Goal: Find contact information: Find contact information

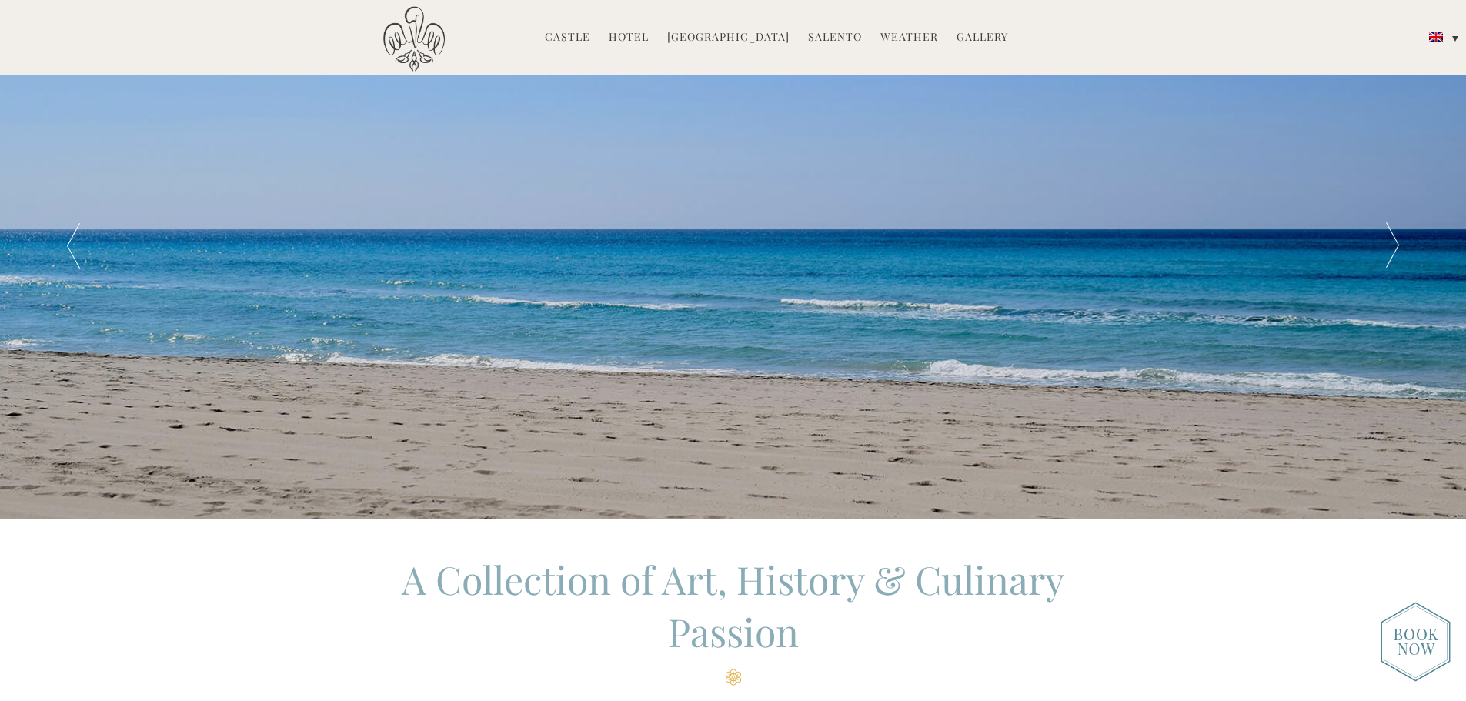
scroll to position [77, 0]
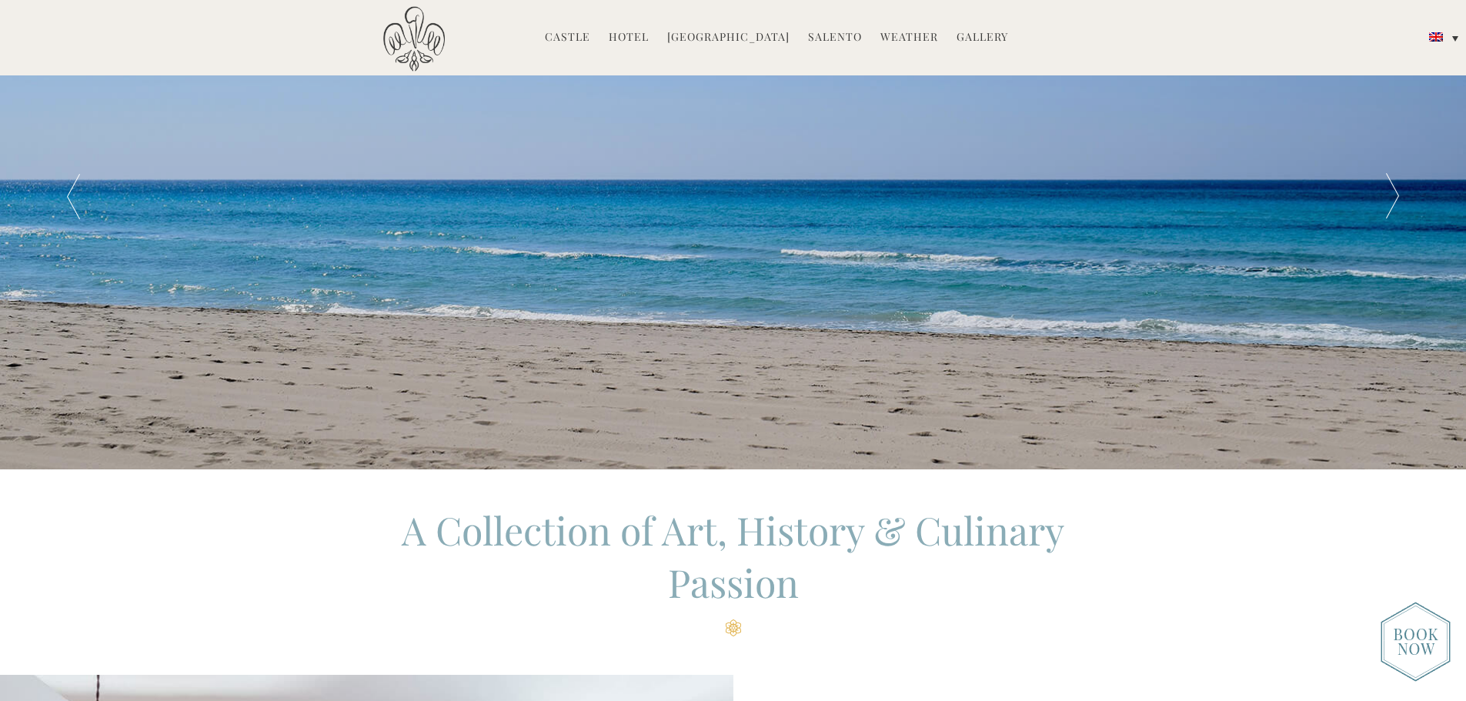
click at [1413, 615] on img at bounding box center [1416, 642] width 70 height 80
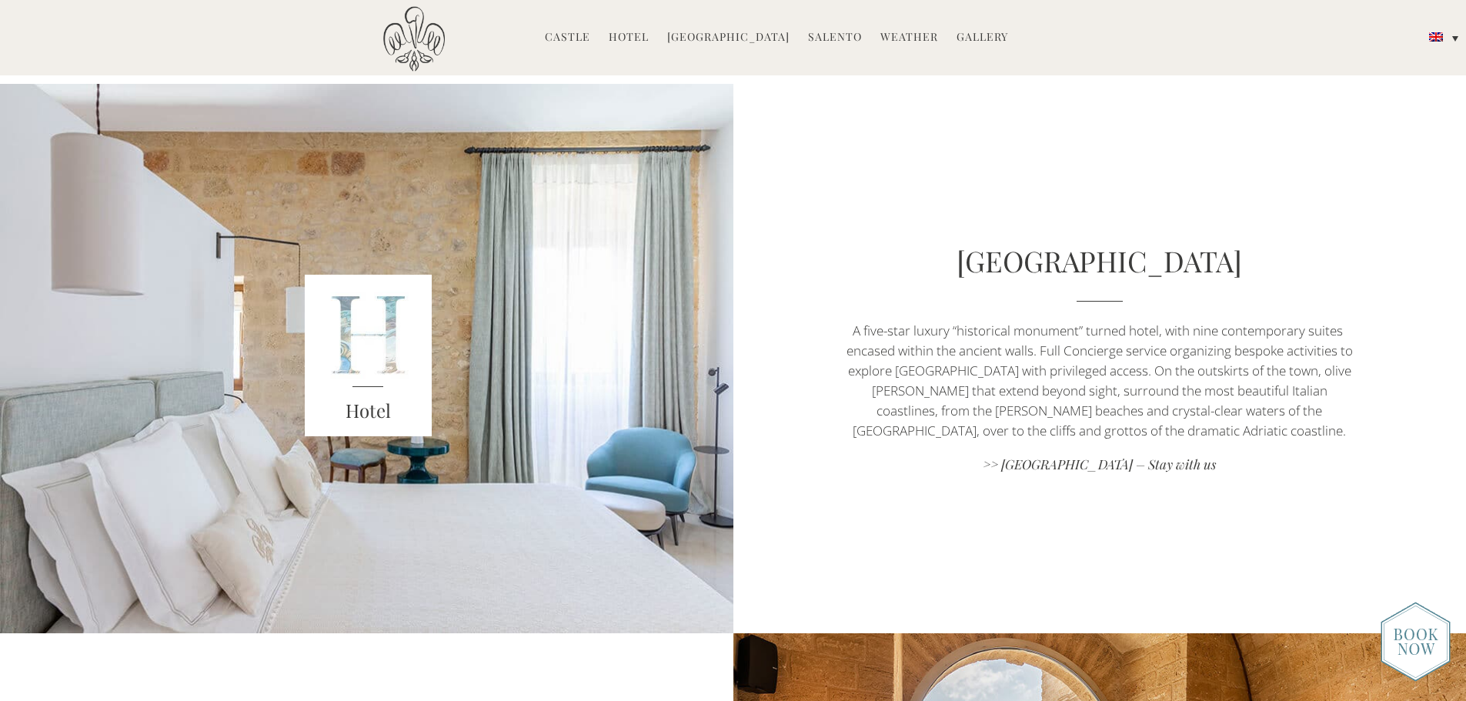
scroll to position [539, 0]
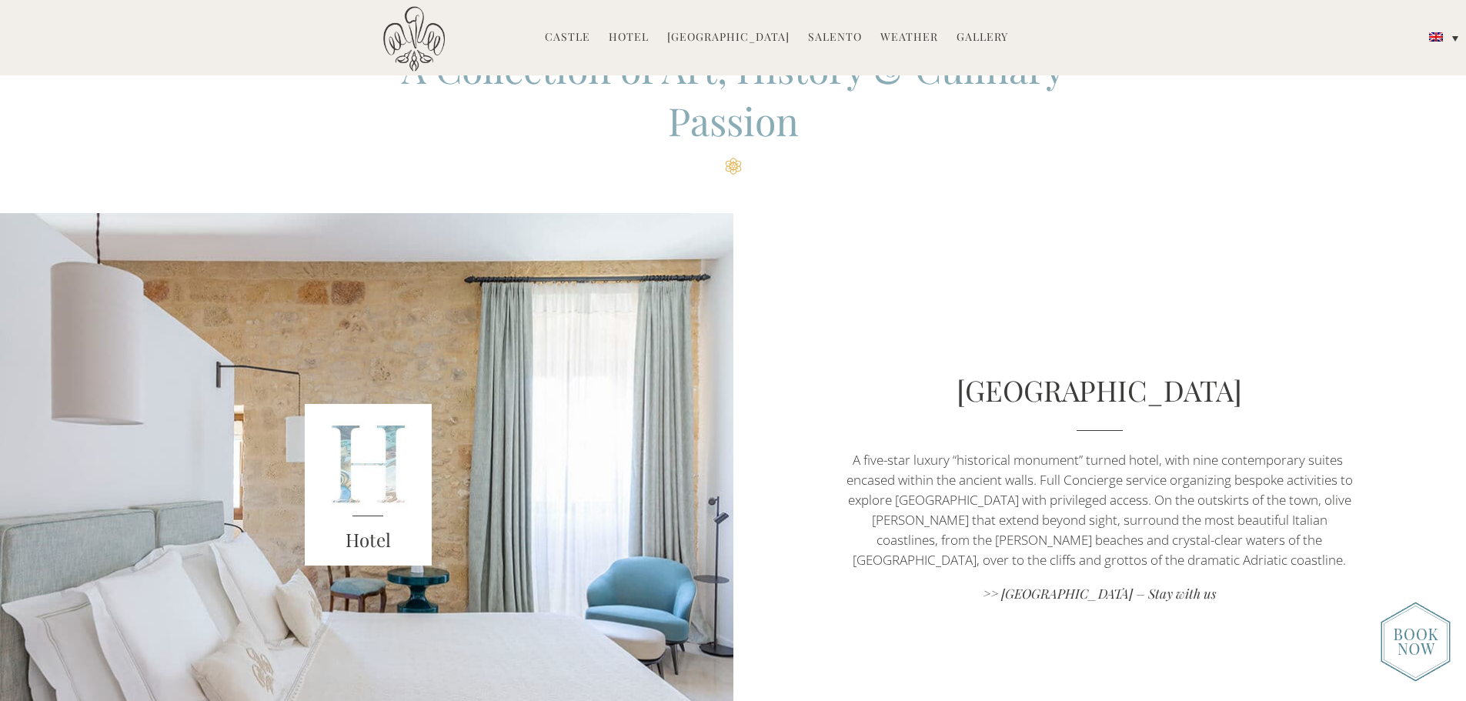
click at [647, 39] on link "Hotel" at bounding box center [629, 38] width 40 height 18
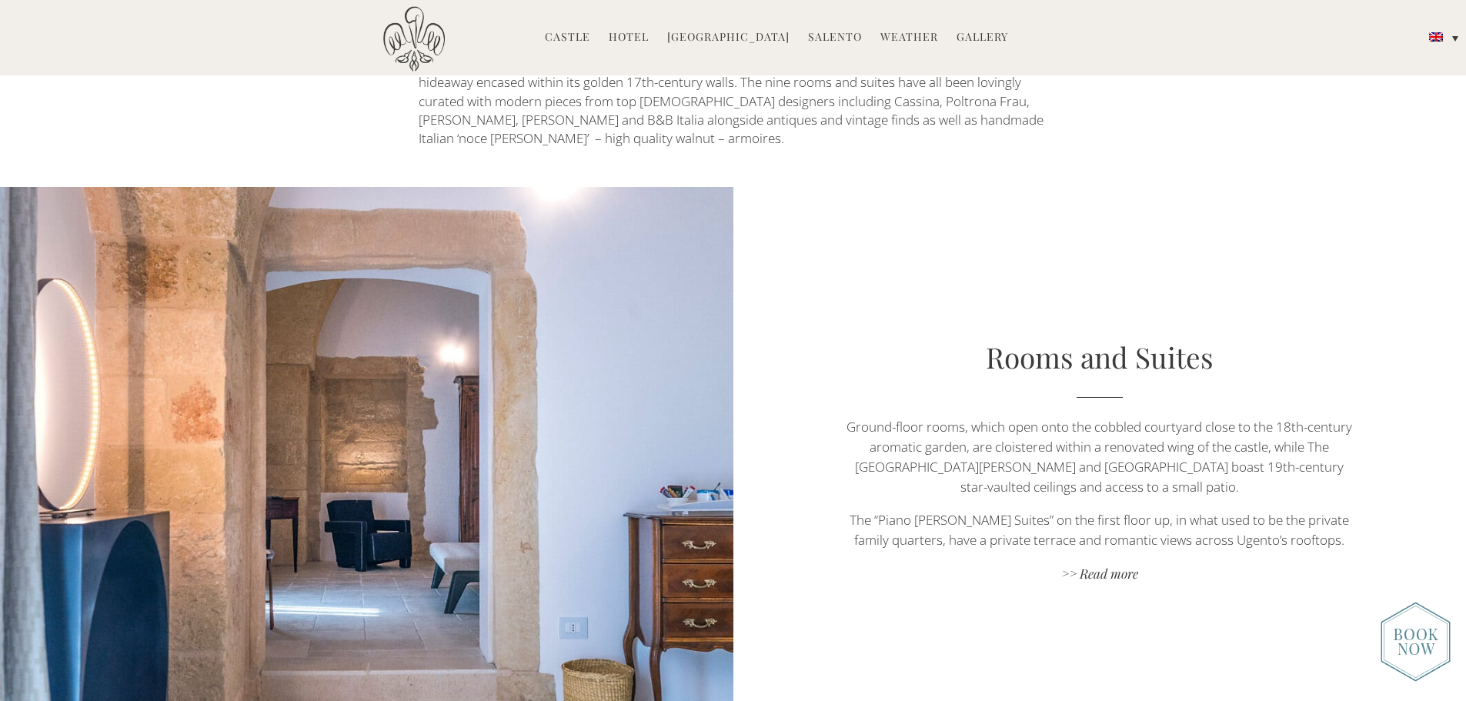
scroll to position [1001, 0]
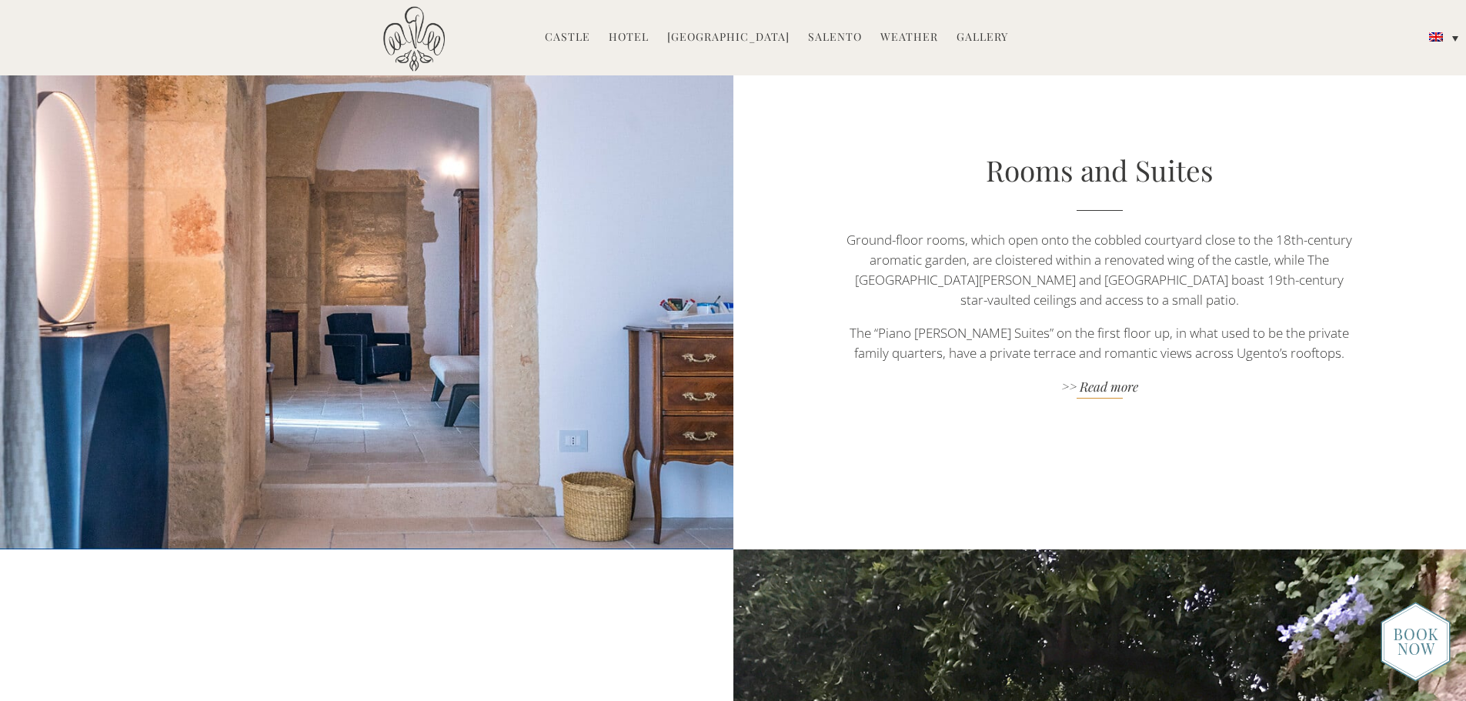
click at [1119, 378] on link ">> Read more" at bounding box center [1099, 388] width 513 height 21
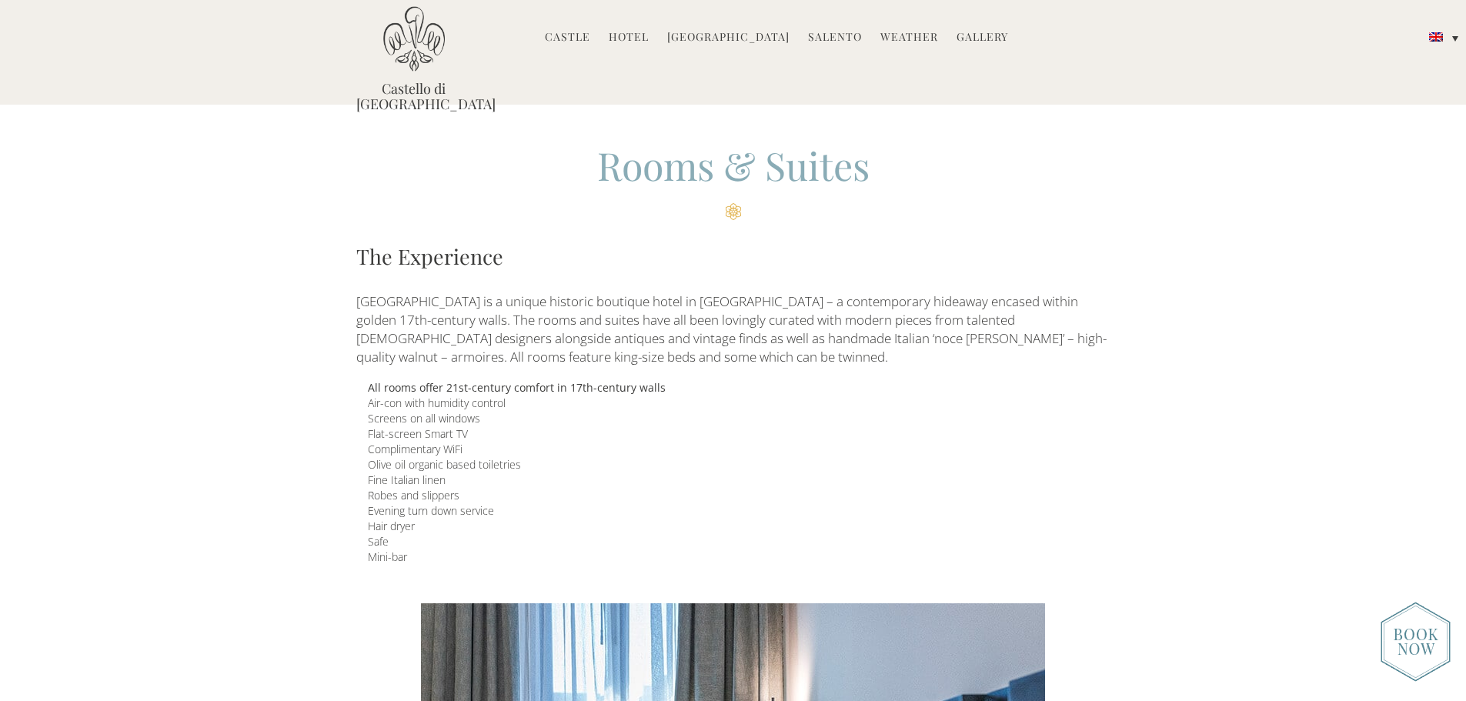
click at [638, 32] on link "Hotel" at bounding box center [629, 38] width 40 height 18
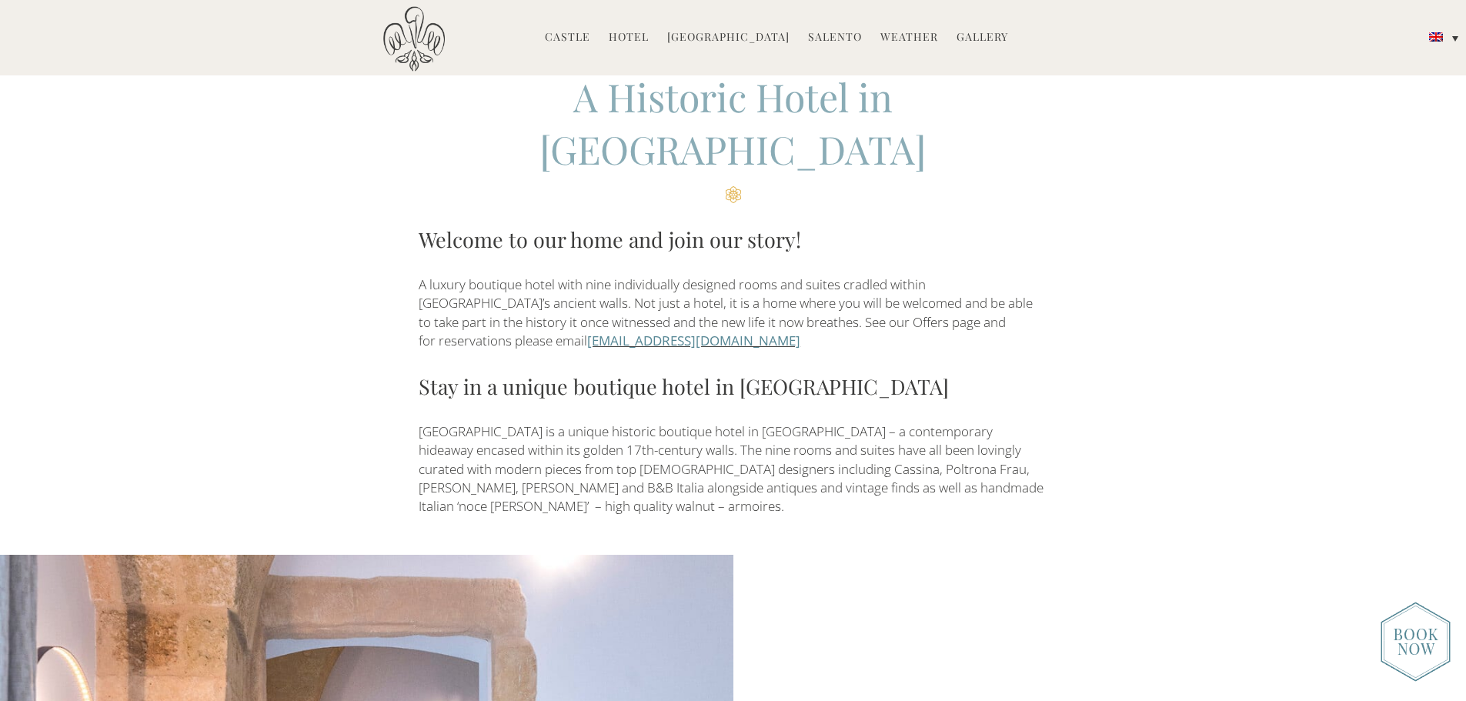
scroll to position [462, 0]
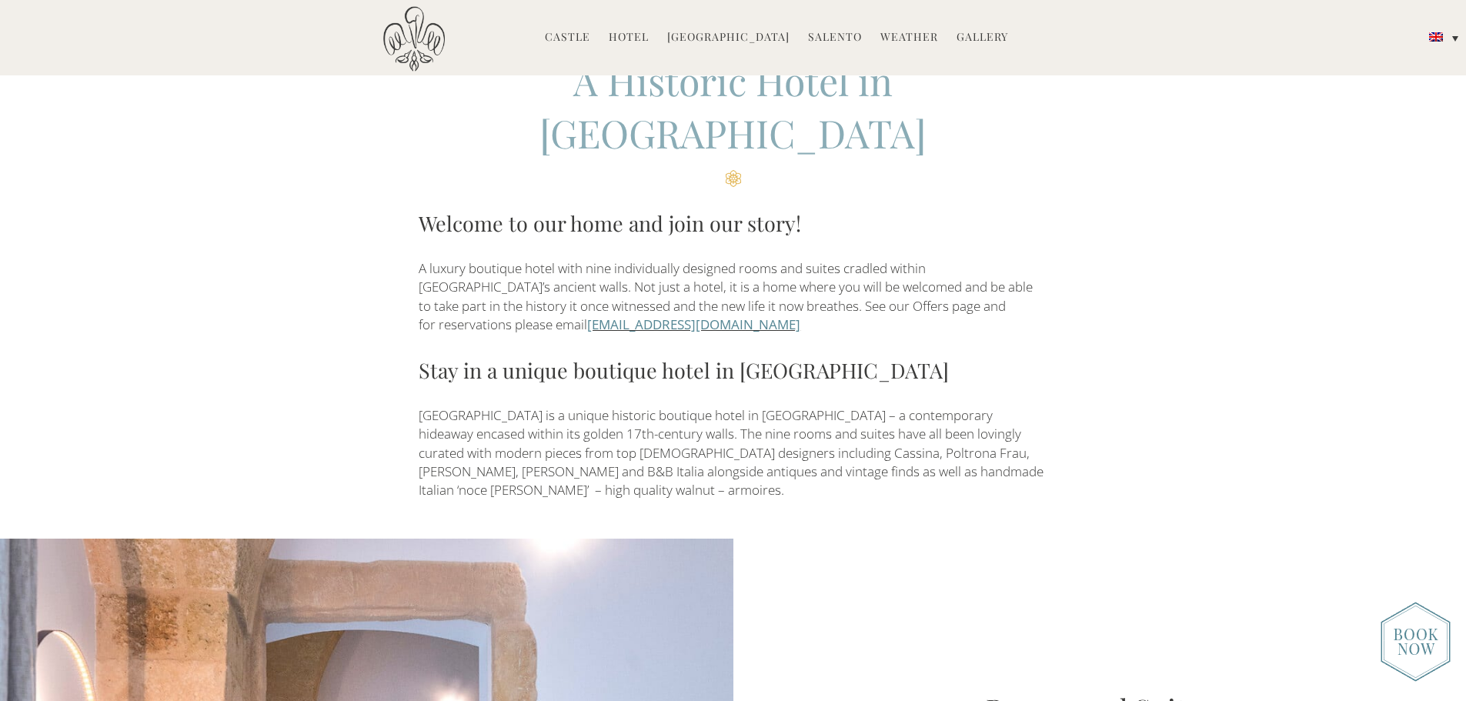
drag, startPoint x: 828, startPoint y: 278, endPoint x: 593, endPoint y: 270, distance: 234.9
click at [593, 270] on p "A luxury boutique hotel with nine individually designed rooms and suites cradle…" at bounding box center [733, 296] width 629 height 75
copy link "[EMAIL_ADDRESS][DOMAIN_NAME]"
